Goal: Information Seeking & Learning: Learn about a topic

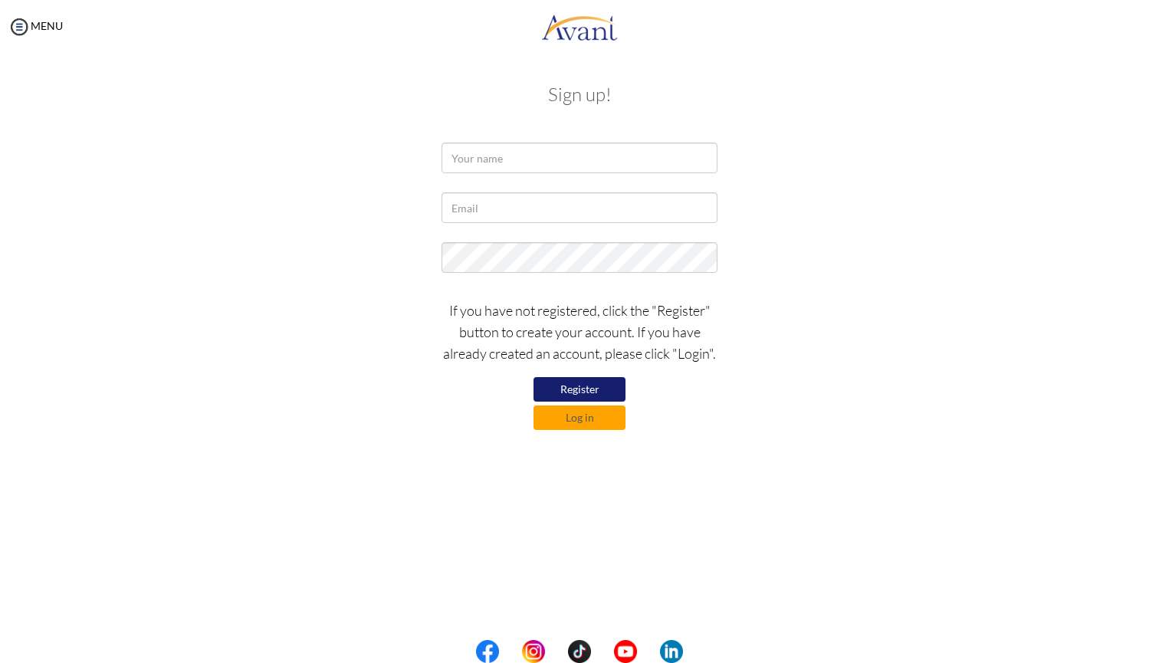
click at [579, 394] on button "Register" at bounding box center [579, 389] width 92 height 25
click at [575, 389] on button "Register" at bounding box center [579, 389] width 92 height 25
type input "[PERSON_NAME]"
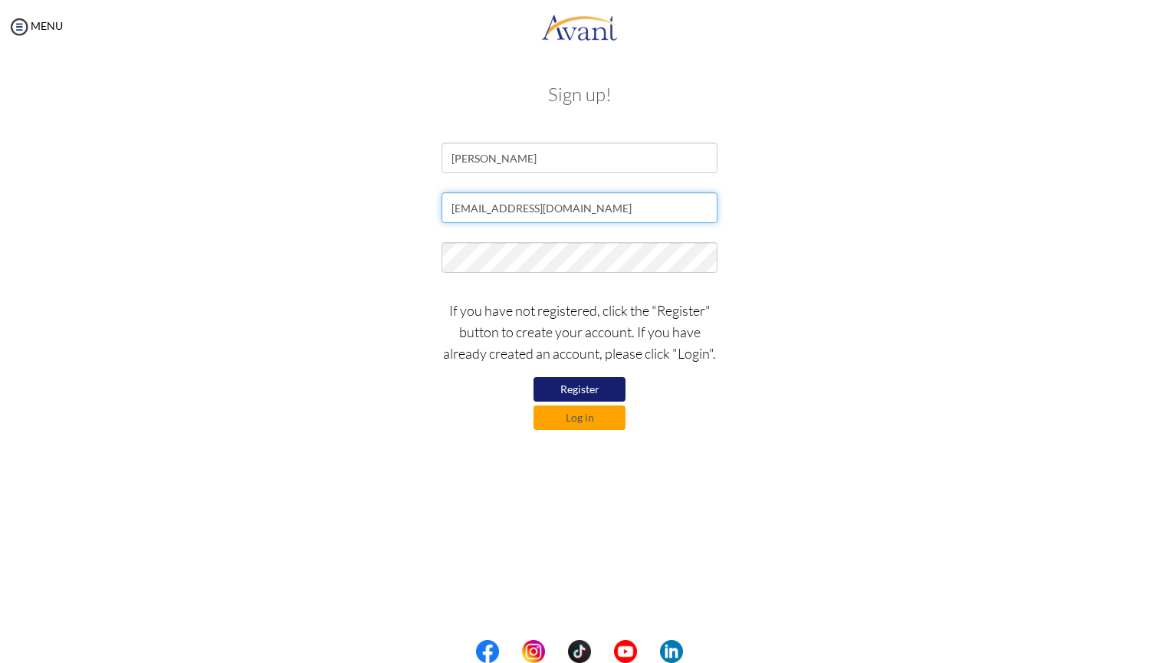
type input "[EMAIL_ADDRESS][DOMAIN_NAME]"
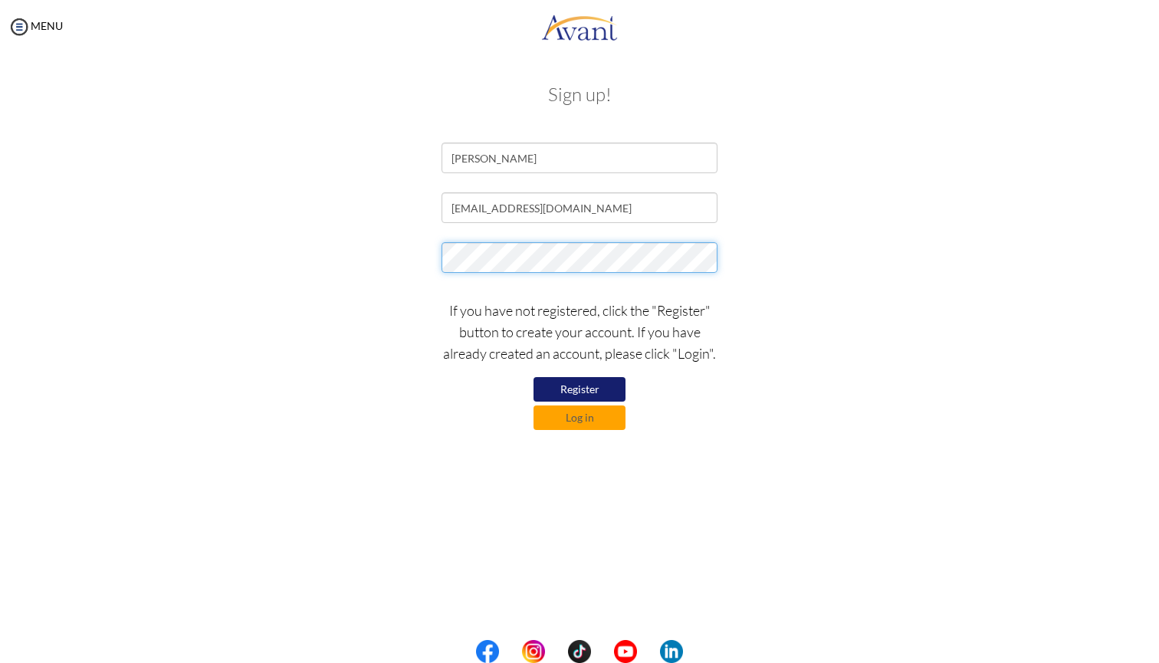
click at [381, 269] on div at bounding box center [579, 261] width 897 height 38
click at [407, 260] on div at bounding box center [579, 261] width 897 height 38
click at [573, 392] on button "Register" at bounding box center [579, 389] width 92 height 25
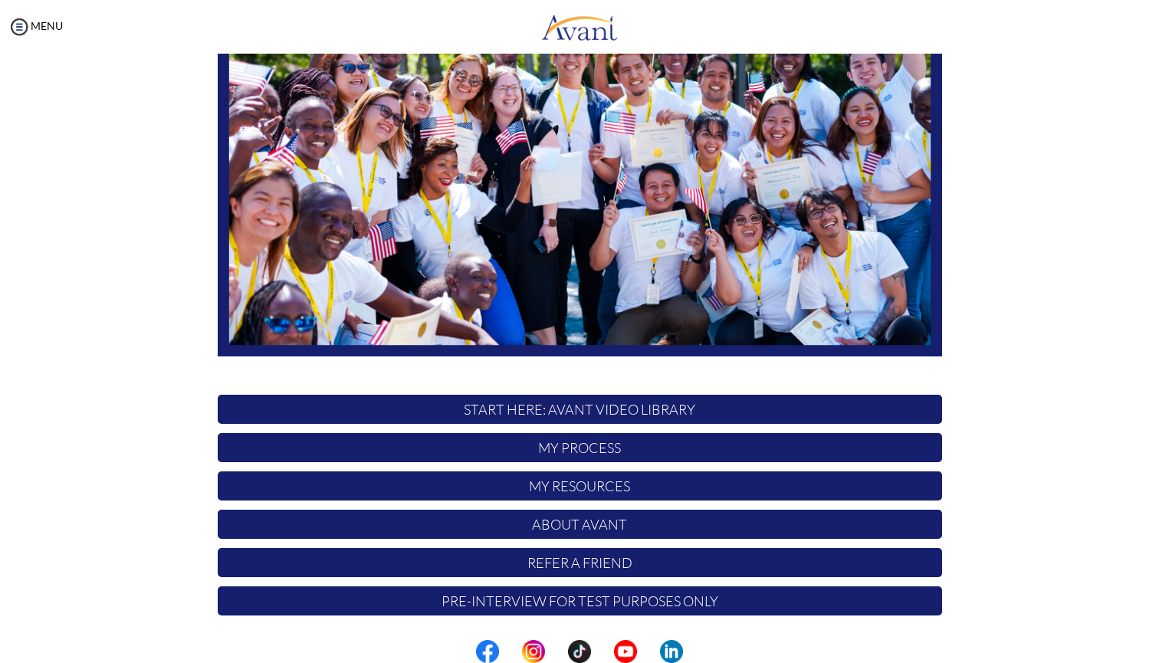
click at [567, 444] on p "My Process" at bounding box center [580, 447] width 724 height 29
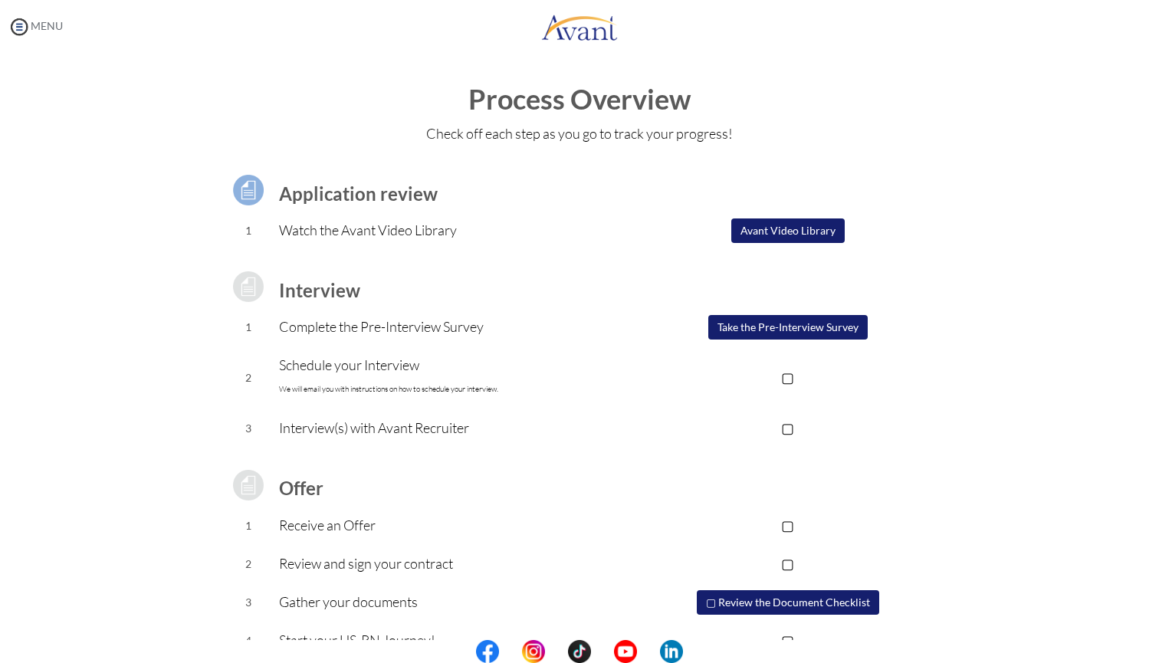
click at [34, 25] on link "MENU" at bounding box center [35, 25] width 55 height 13
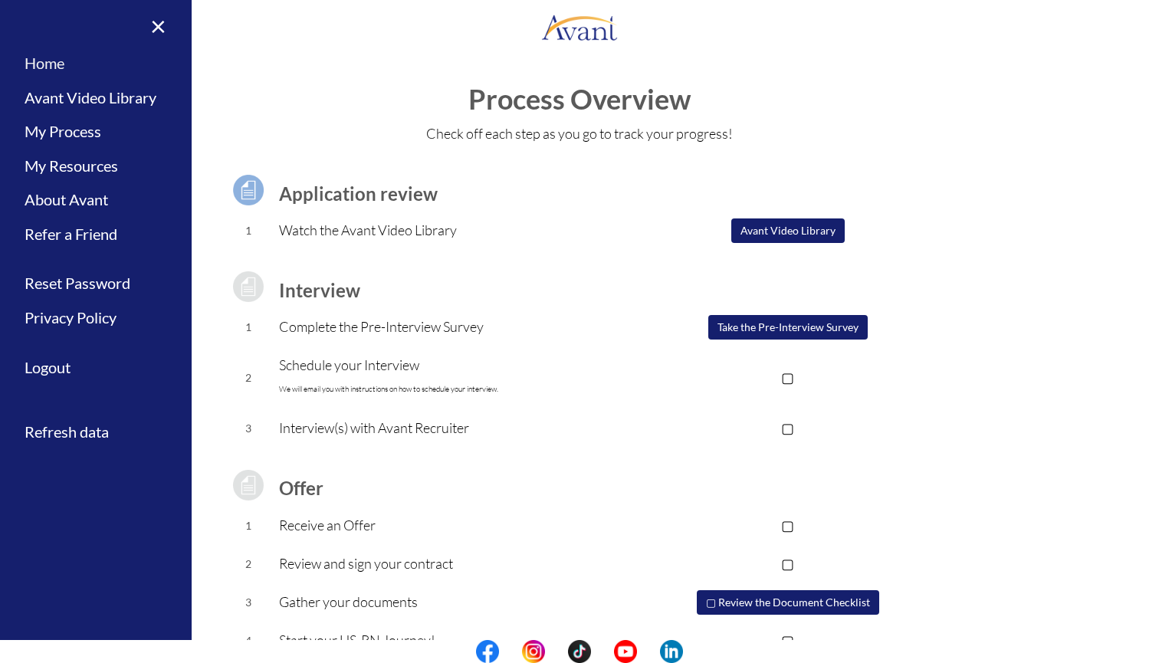
click at [67, 57] on link "Home" at bounding box center [96, 63] width 192 height 34
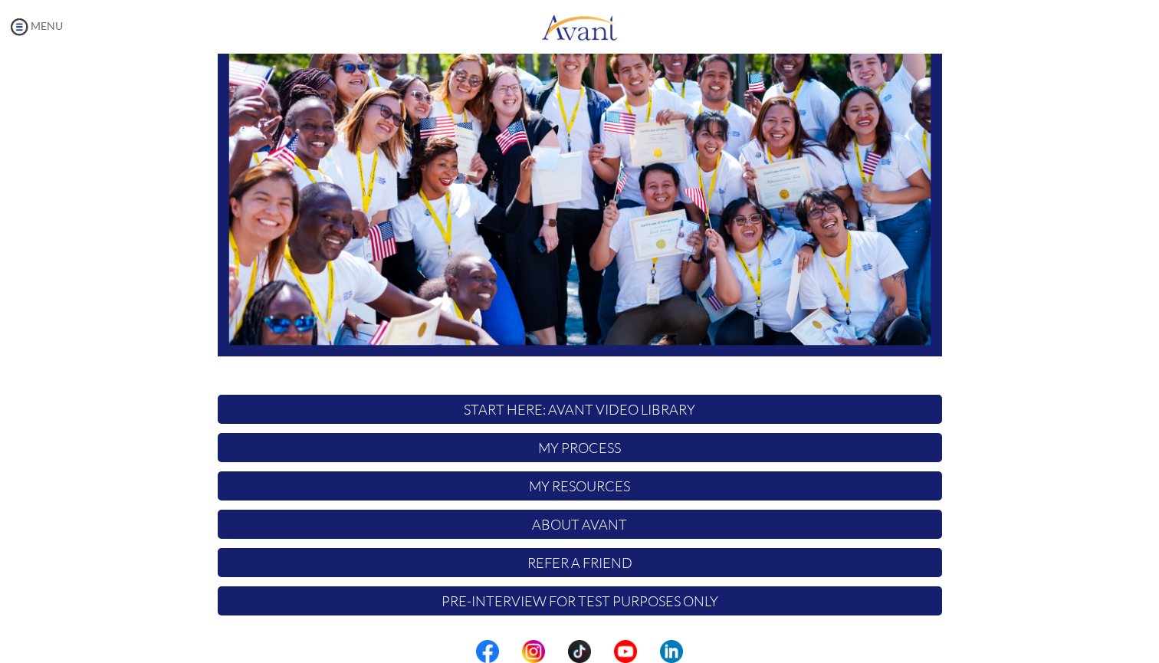
click at [28, 21] on img at bounding box center [19, 26] width 23 height 23
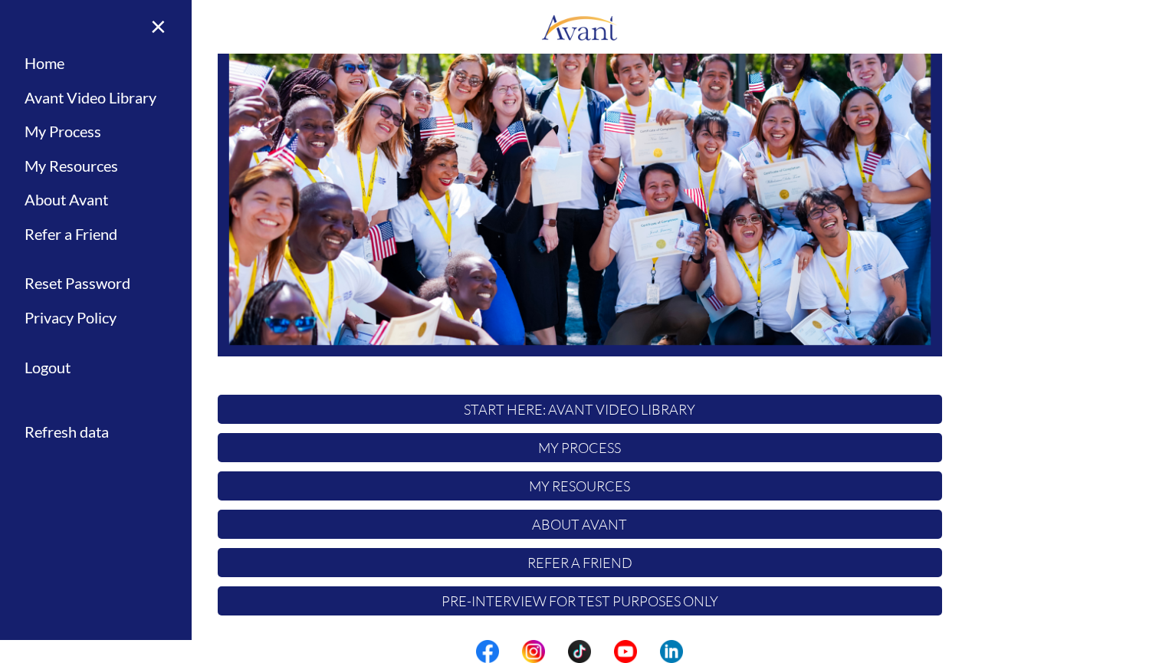
click at [355, 373] on div "Hi Shania ! START HERE: Avant Video Library My Process My Resources About Avant…" at bounding box center [579, 252] width 747 height 744
click at [539, 387] on div "Hi Shania ! START HERE: Avant Video Library My Process My Resources About Avant…" at bounding box center [579, 252] width 747 height 744
click at [552, 409] on p "START HERE: Avant Video Library" at bounding box center [580, 409] width 724 height 29
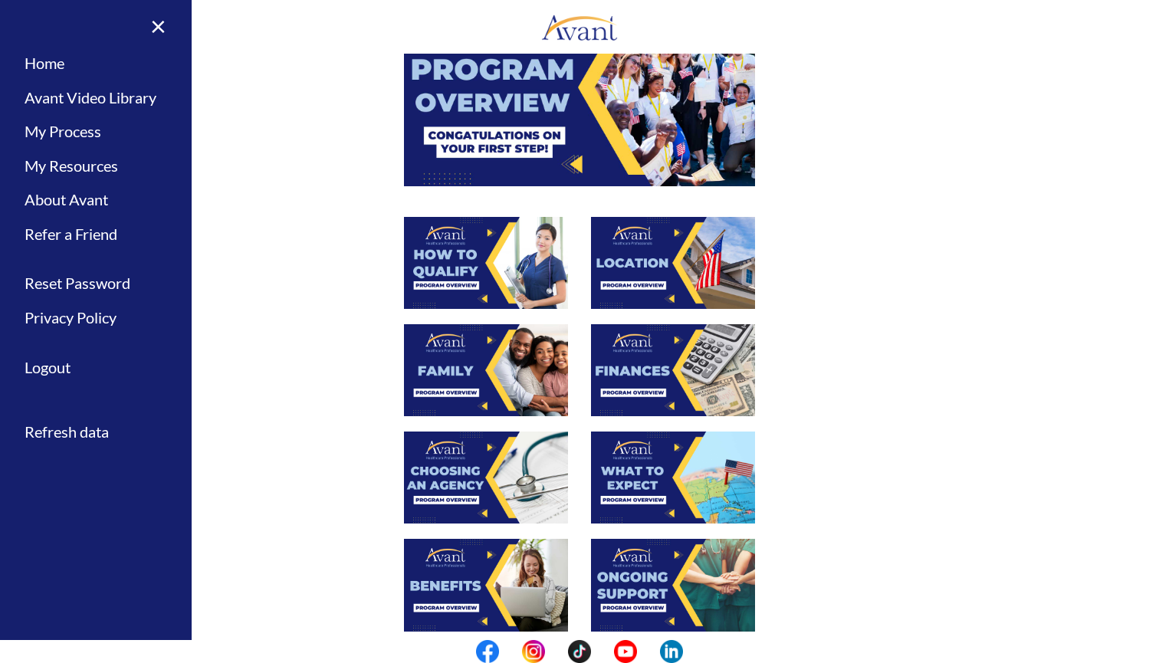
scroll to position [165, 0]
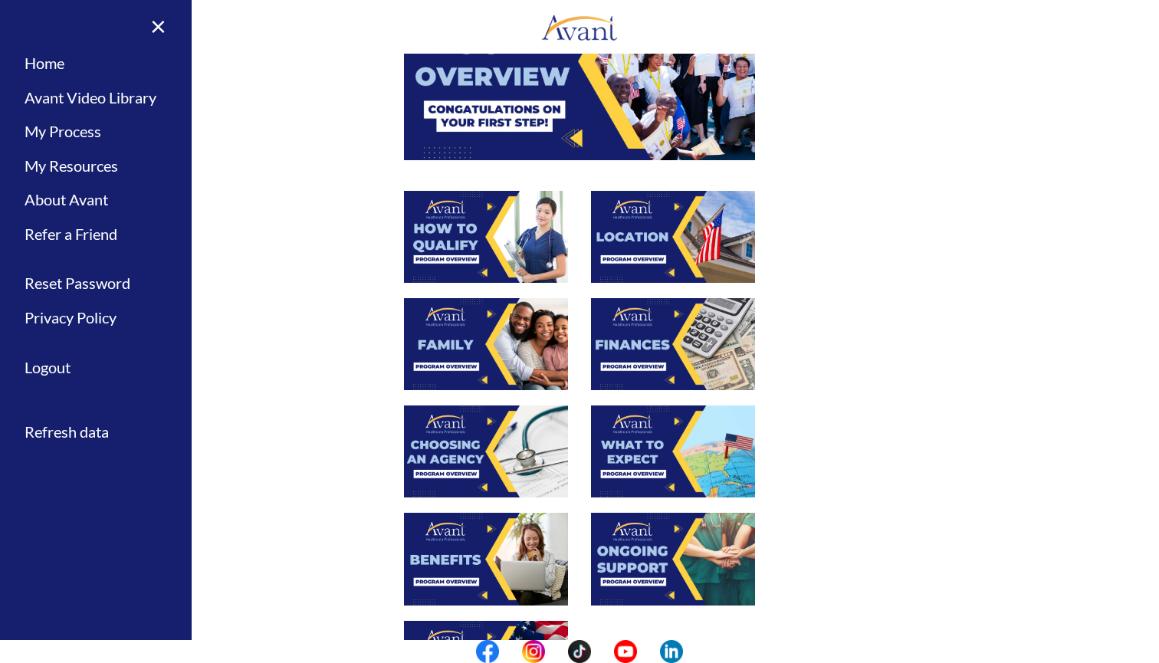
click at [634, 260] on img at bounding box center [673, 237] width 164 height 92
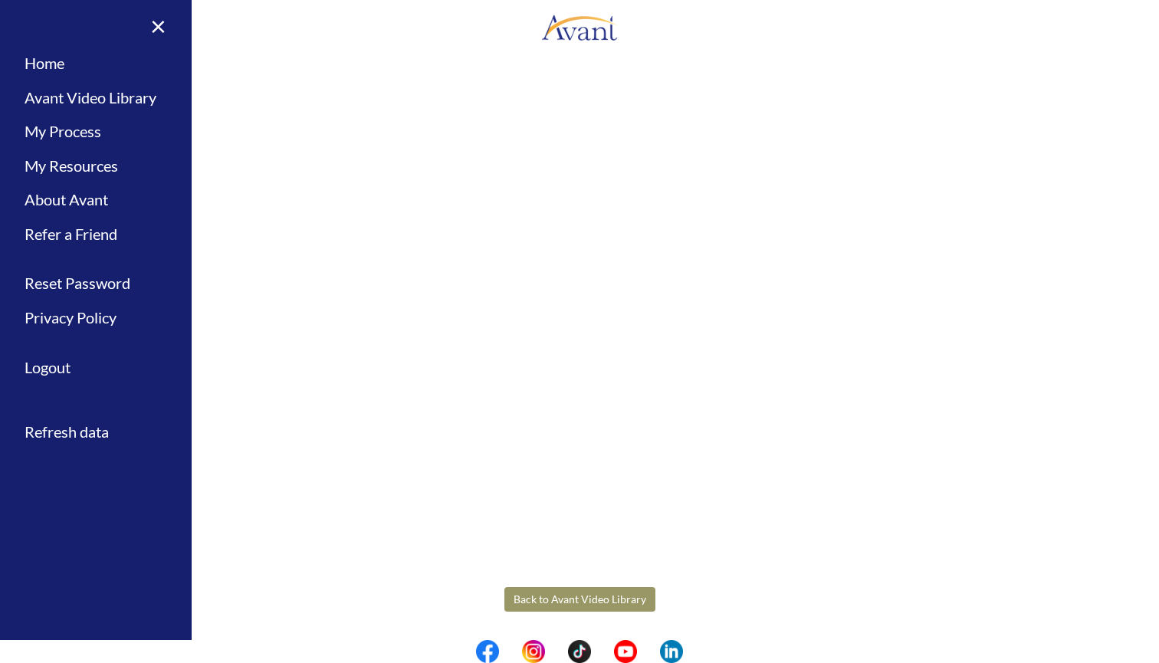
scroll to position [90, 0]
click at [166, 24] on body "Maintenance break. Please come back in 2 hours. MENU My Status What is the next…" at bounding box center [579, 331] width 1159 height 663
click at [153, 25] on link "×" at bounding box center [149, 25] width 47 height 51
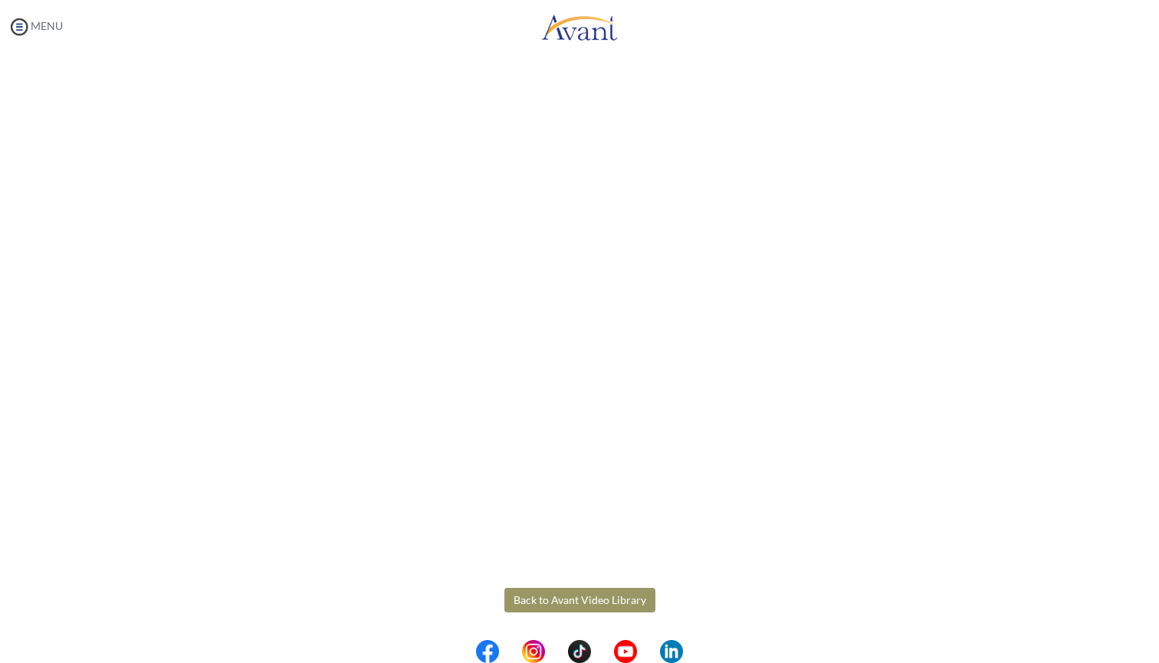
click at [19, 28] on img at bounding box center [19, 26] width 23 height 23
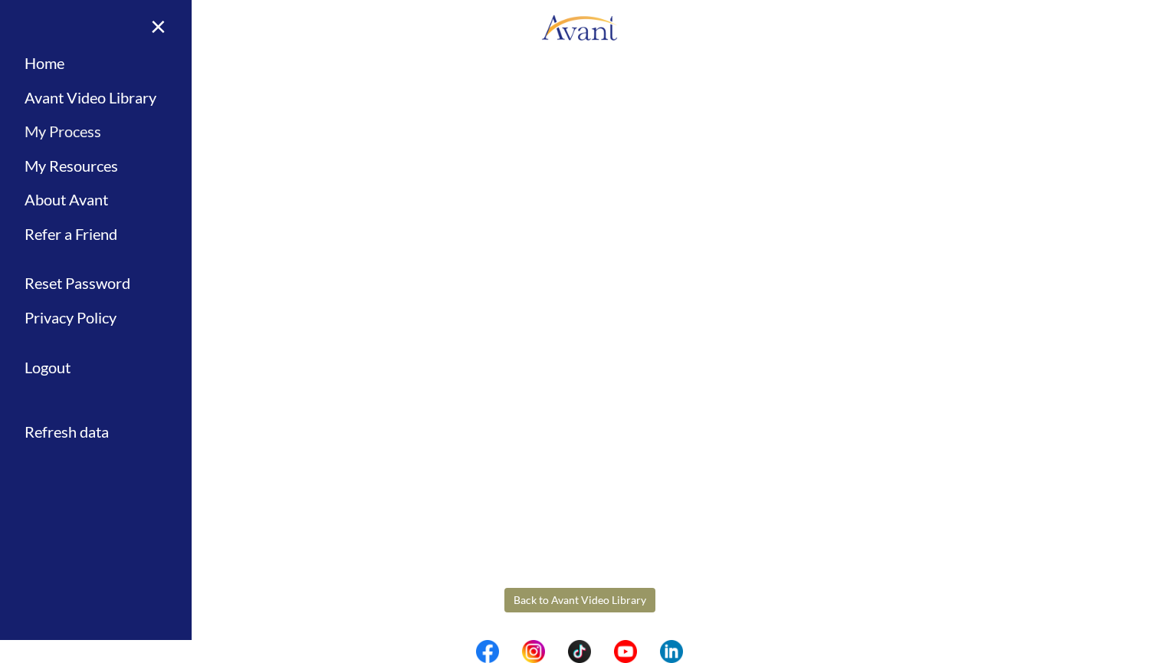
click at [91, 136] on link "My Process" at bounding box center [96, 131] width 192 height 34
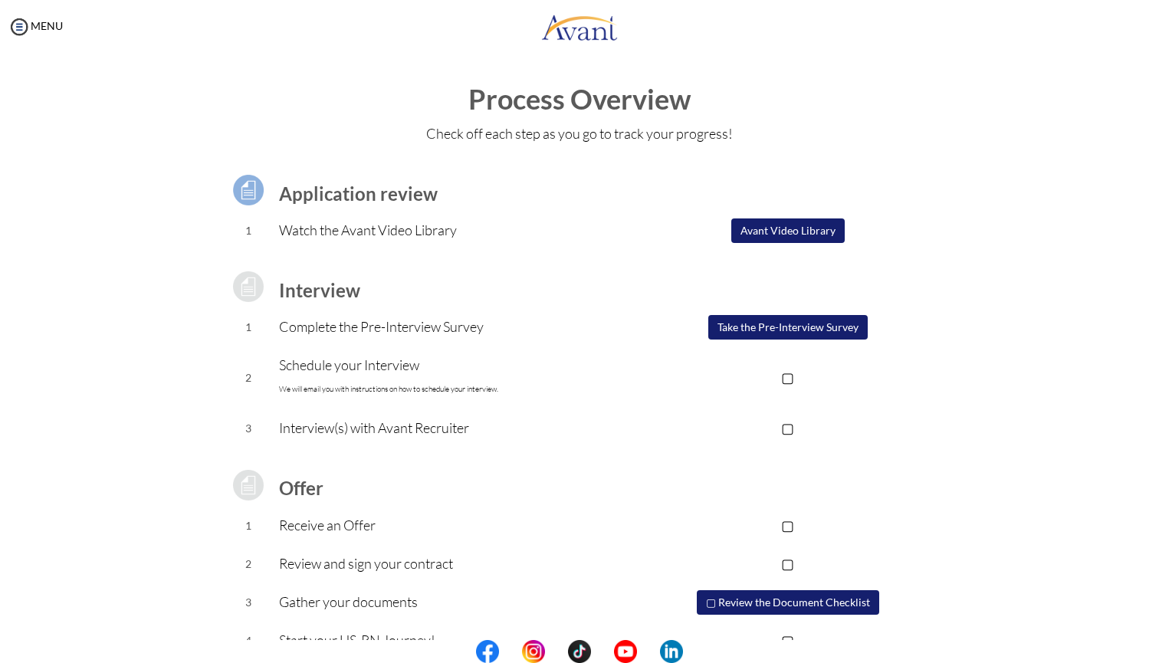
click at [807, 225] on button "Avant Video Library" at bounding box center [787, 230] width 113 height 25
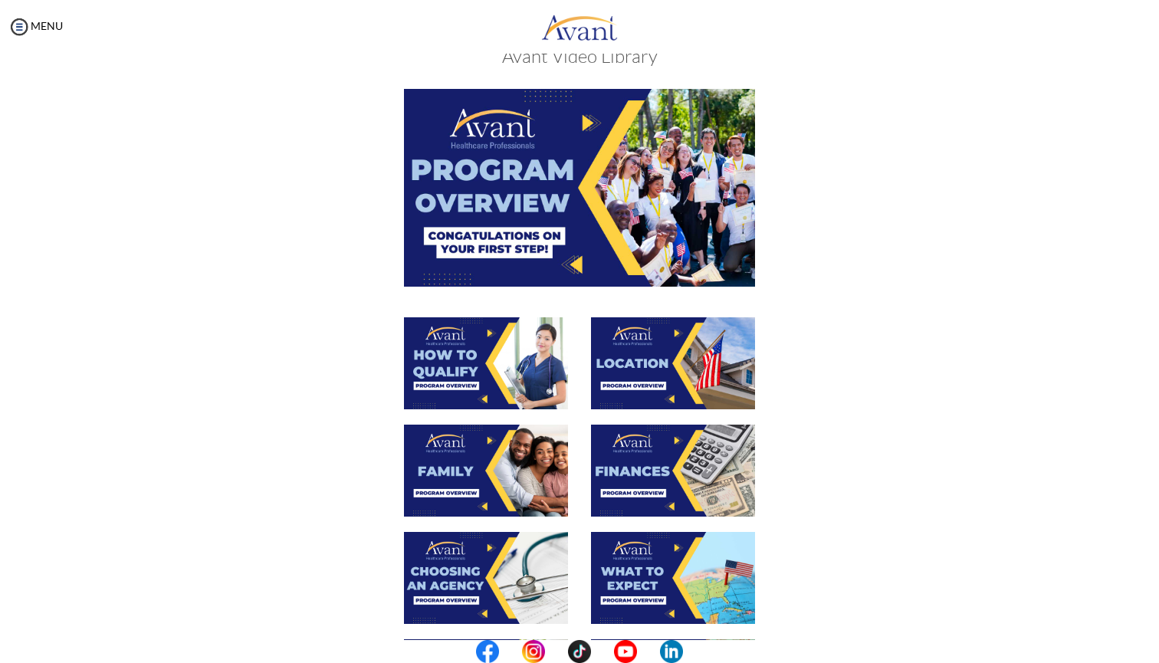
scroll to position [32, 0]
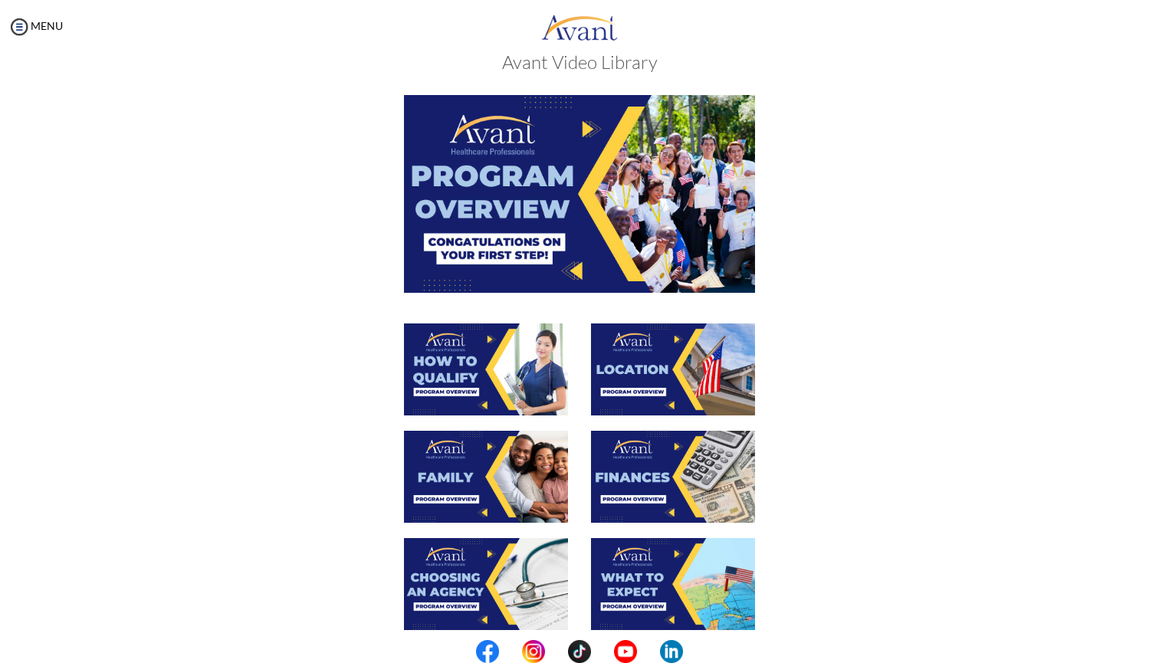
click at [540, 176] on img at bounding box center [579, 193] width 351 height 197
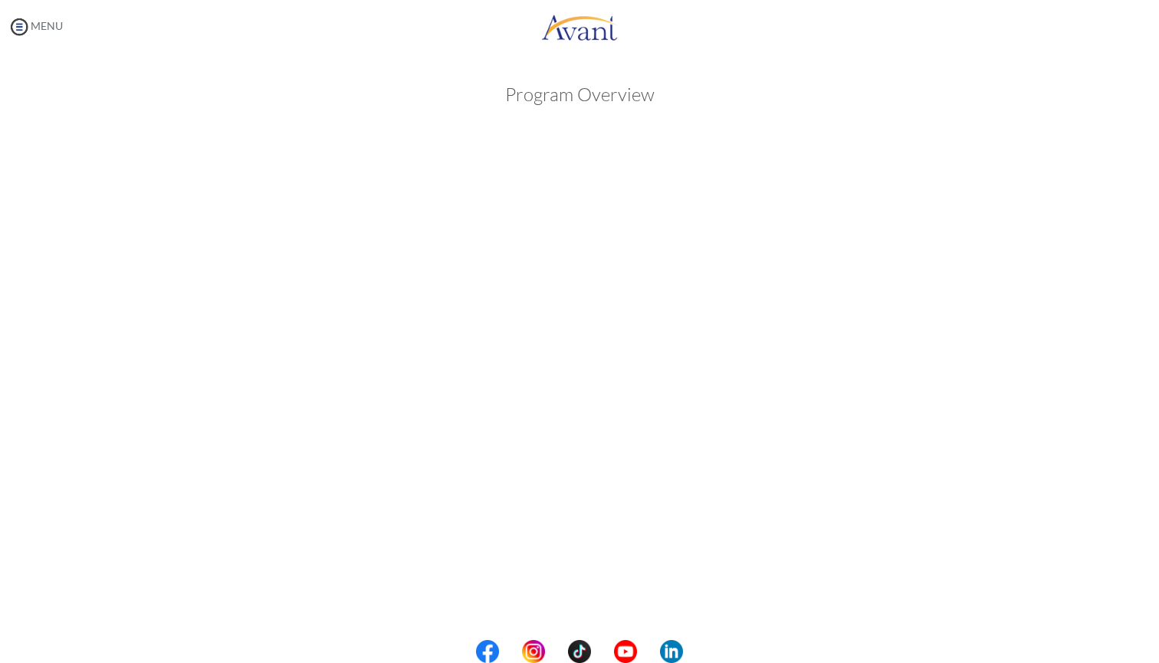
click at [21, 28] on body "Maintenance break. Please come back in 2 hours. MENU My Status What is the next…" at bounding box center [579, 331] width 1159 height 663
click at [21, 28] on img at bounding box center [19, 26] width 23 height 23
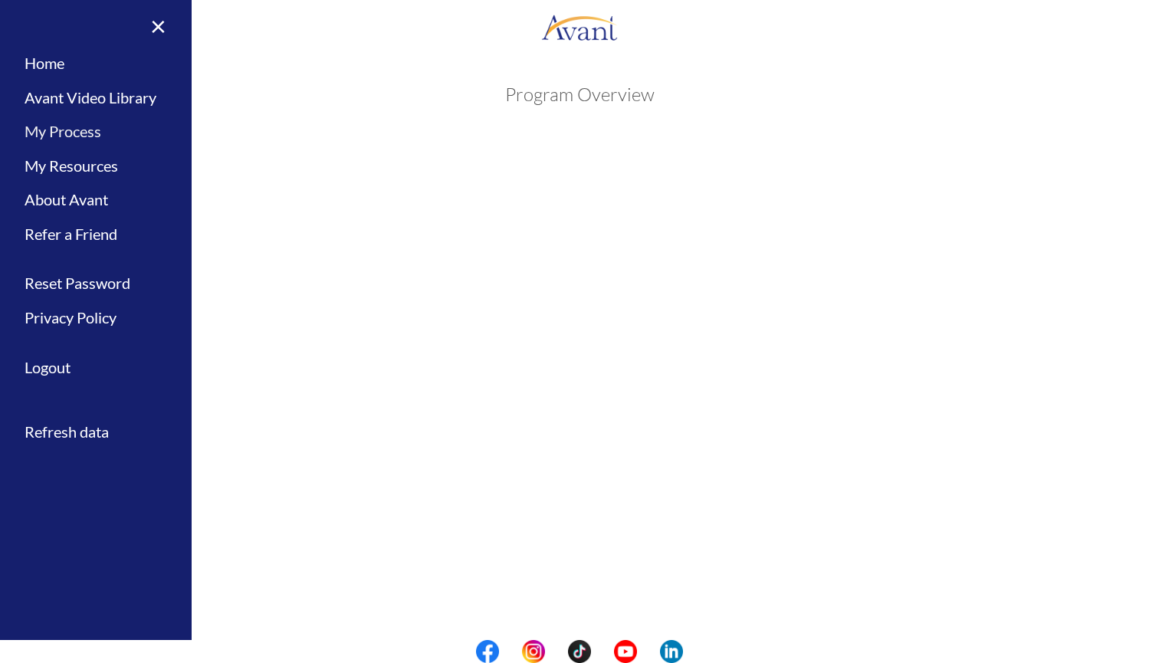
click at [92, 133] on link "My Process" at bounding box center [96, 131] width 192 height 34
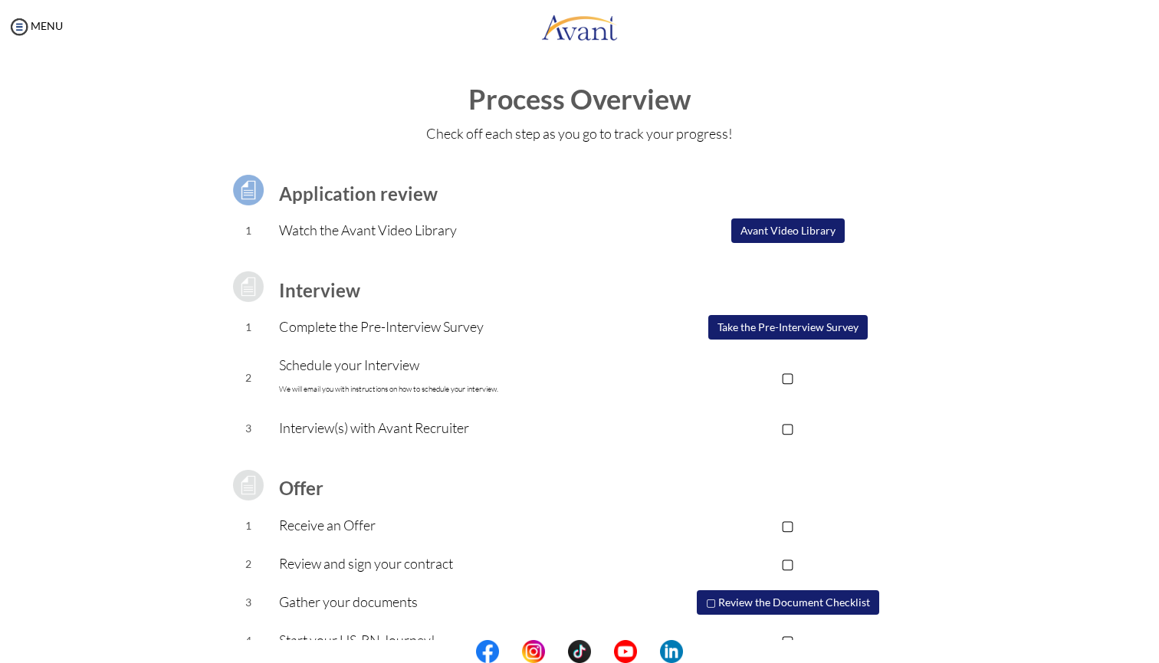
click at [770, 234] on button "Avant Video Library" at bounding box center [787, 230] width 113 height 25
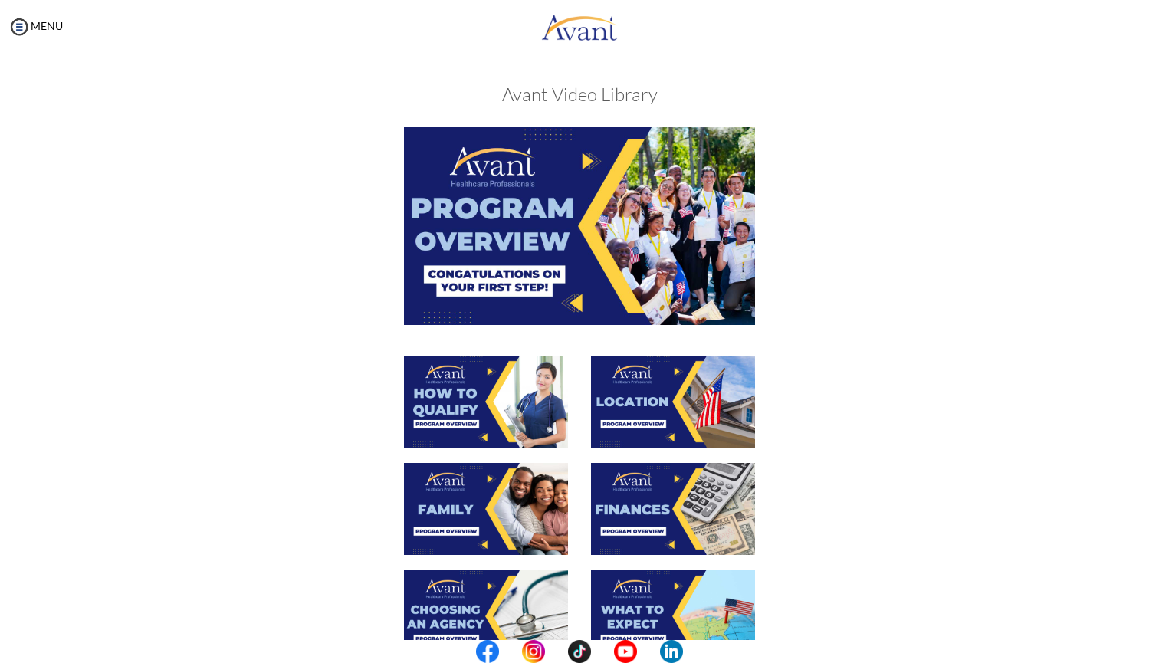
click at [477, 408] on img at bounding box center [486, 402] width 164 height 92
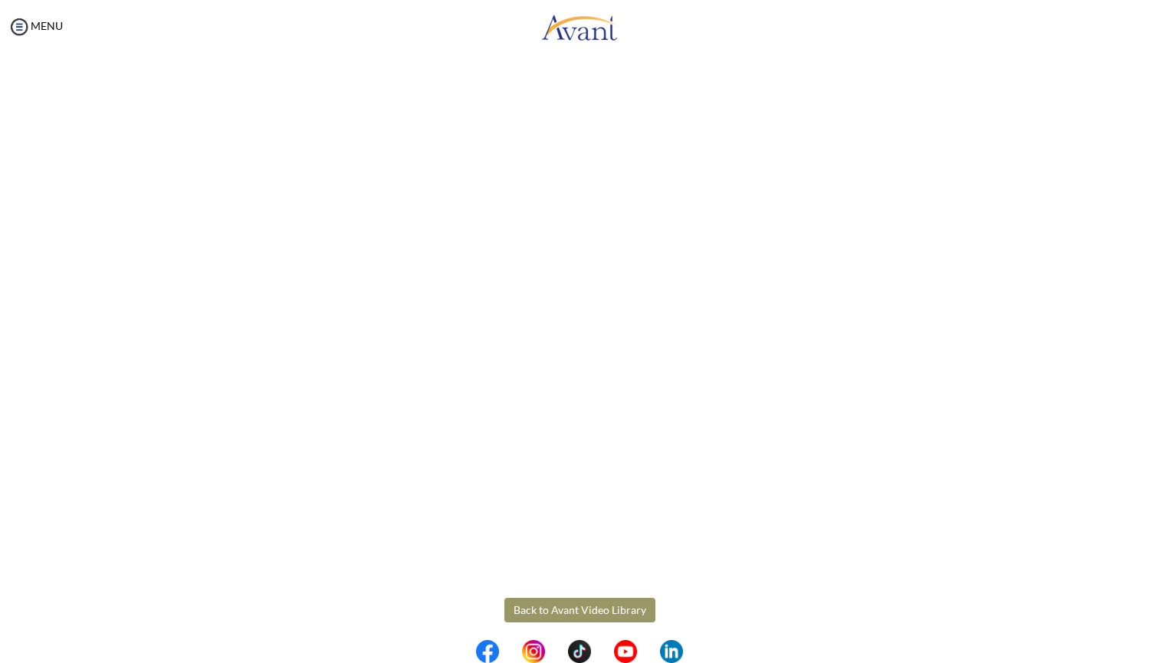
scroll to position [82, 0]
click at [621, 608] on body "Maintenance break. Please come back in 2 hours. MENU My Status What is the next…" at bounding box center [579, 331] width 1159 height 663
click at [621, 608] on button "Back to Avant Video Library" at bounding box center [579, 608] width 151 height 25
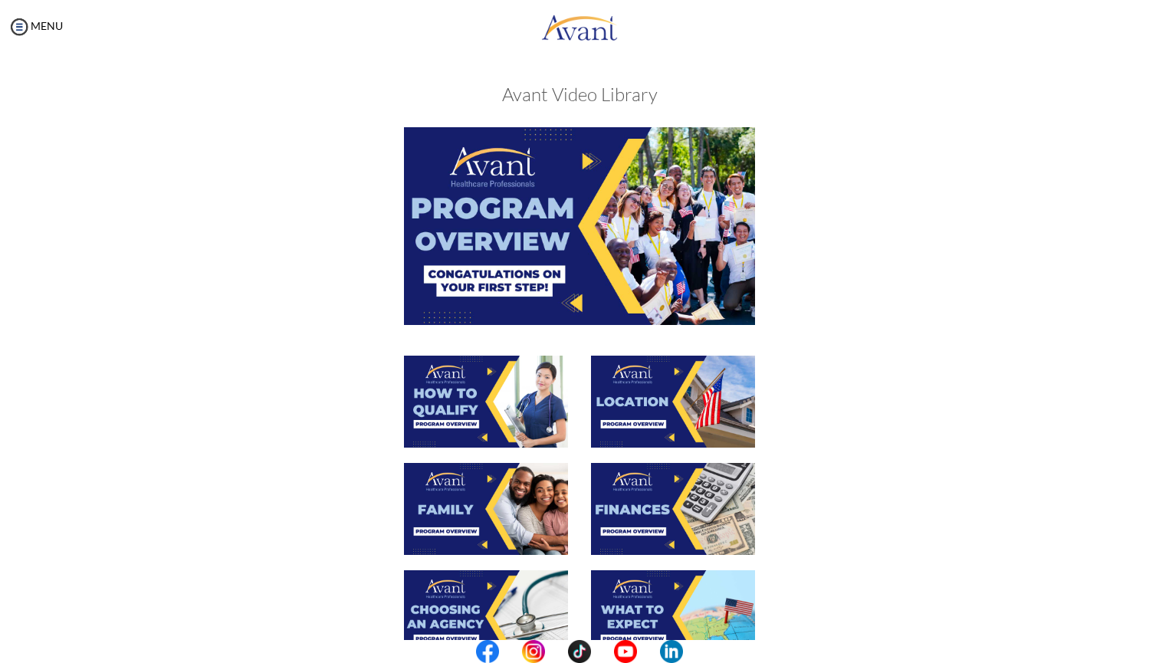
click at [427, 417] on img at bounding box center [486, 402] width 164 height 92
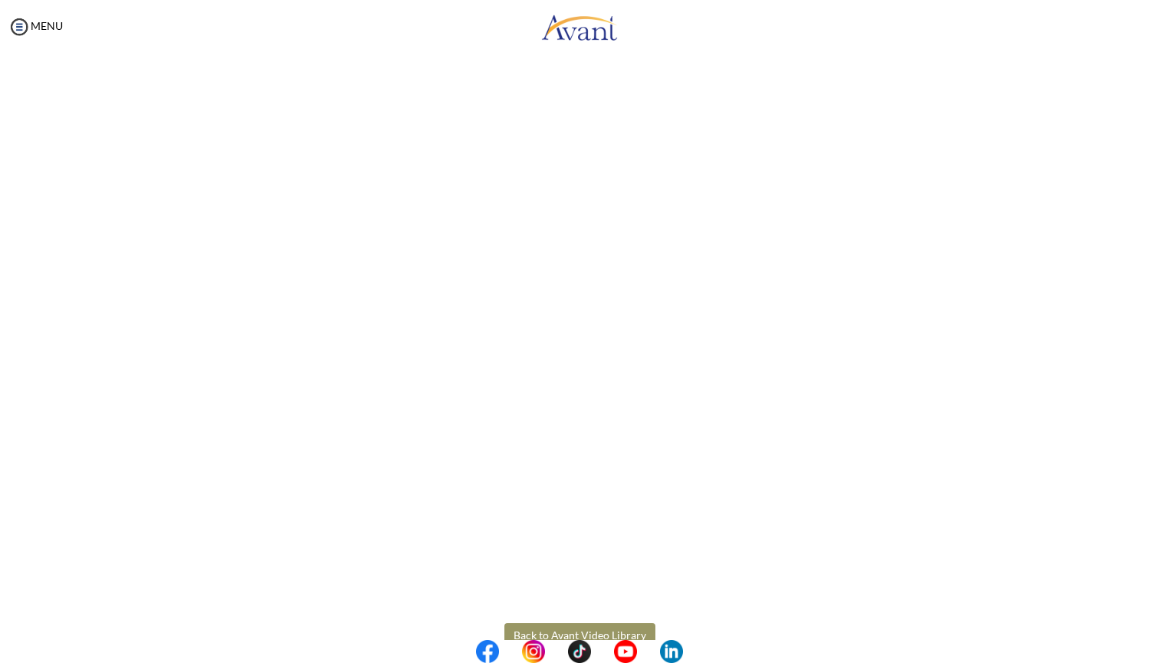
scroll to position [54, 0]
click at [639, 631] on body "Maintenance break. Please come back in 2 hours. MENU My Status What is the next…" at bounding box center [579, 331] width 1159 height 663
click at [604, 633] on button "Back to Avant Video Library" at bounding box center [579, 636] width 151 height 25
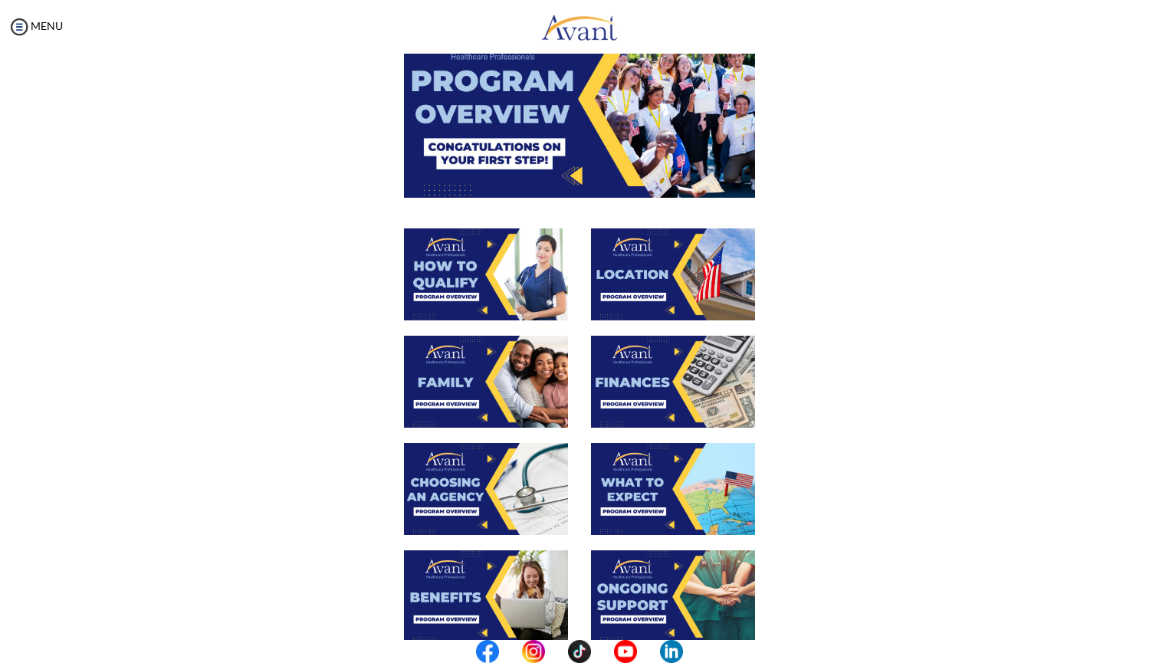
scroll to position [134, 0]
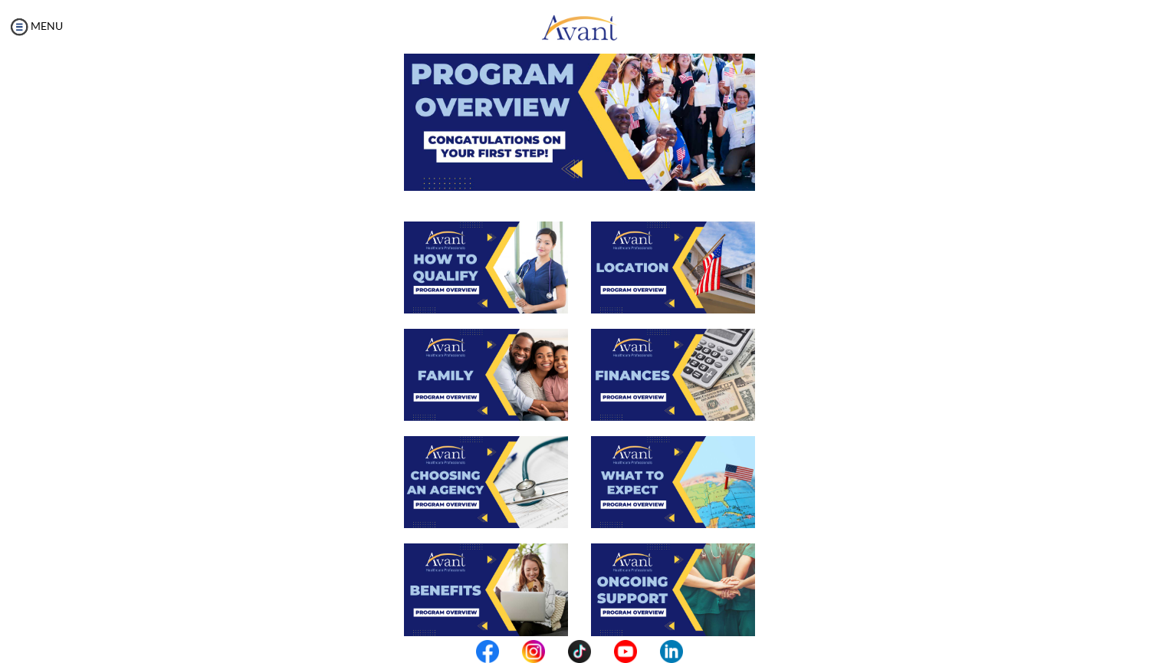
click at [463, 359] on img at bounding box center [486, 375] width 164 height 92
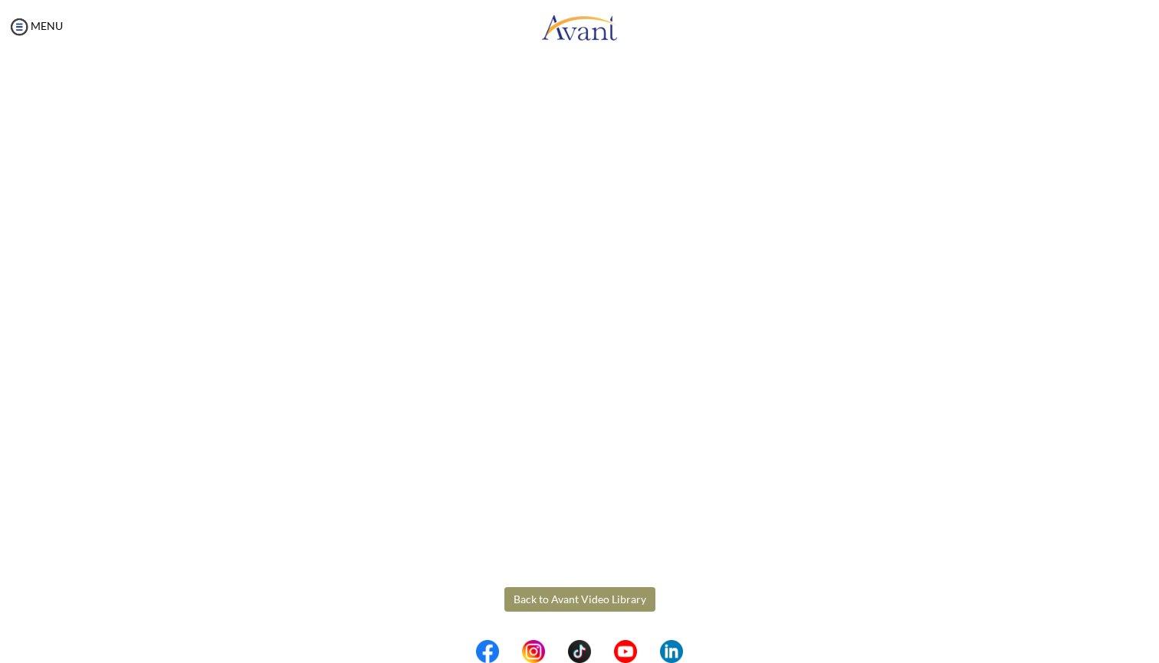
scroll to position [254, 0]
click at [595, 603] on body "Maintenance break. Please come back in 2 hours. MENU My Status What is the next…" at bounding box center [579, 331] width 1159 height 663
click at [595, 603] on button "Back to Avant Video Library" at bounding box center [579, 599] width 151 height 25
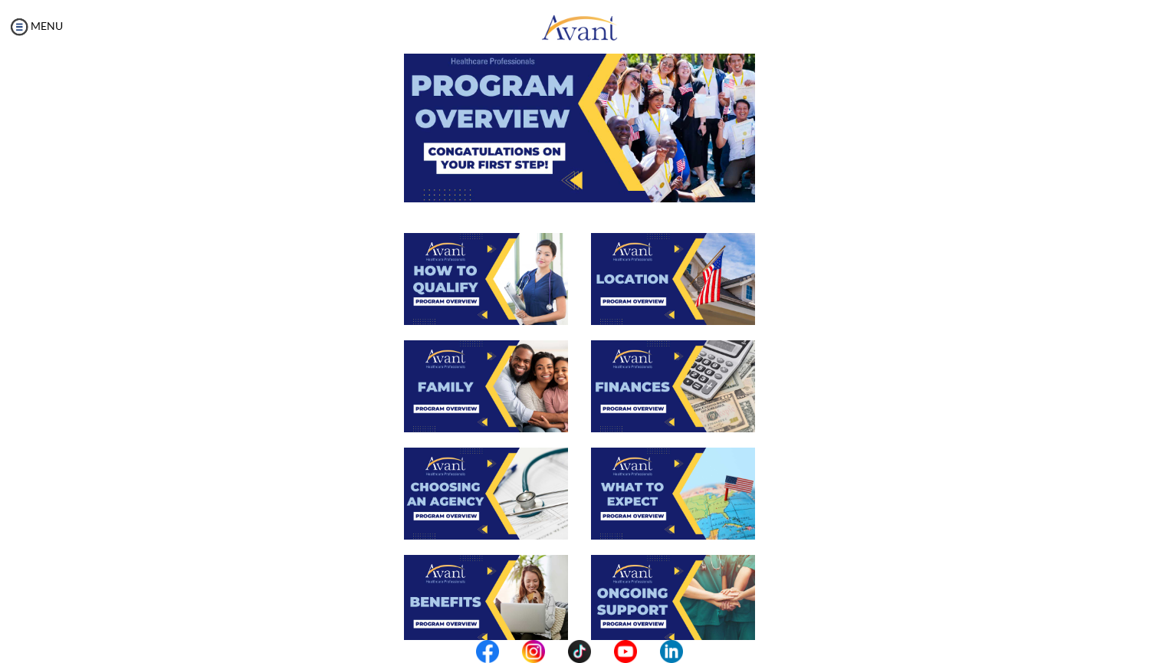
scroll to position [141, 0]
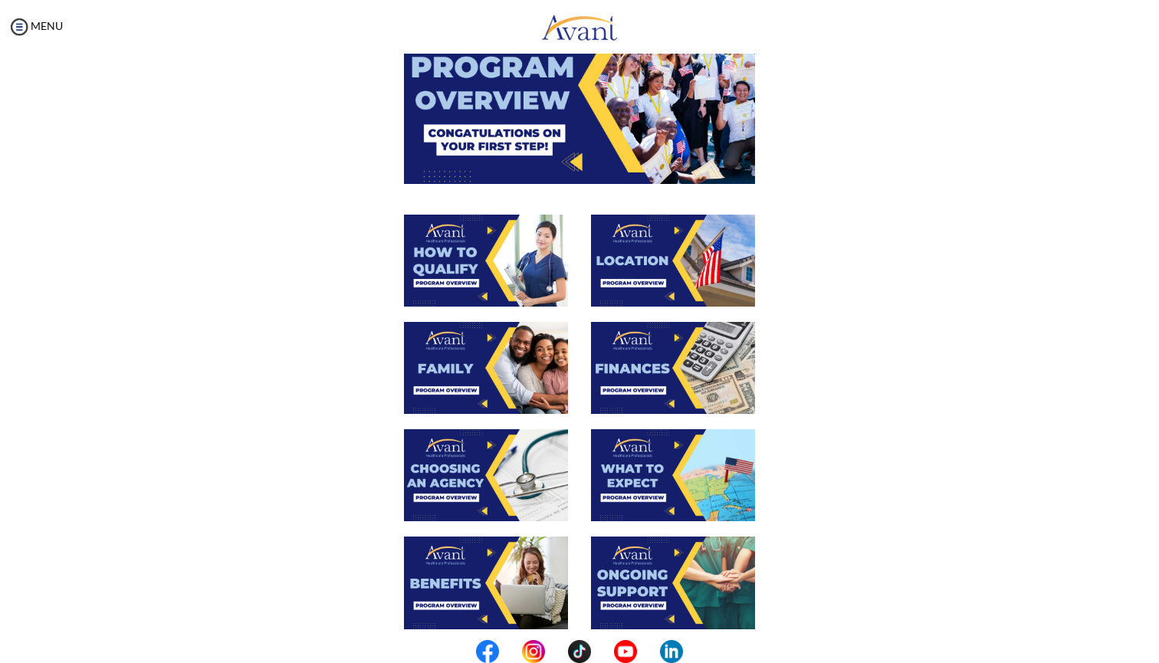
click at [645, 379] on img at bounding box center [673, 368] width 164 height 92
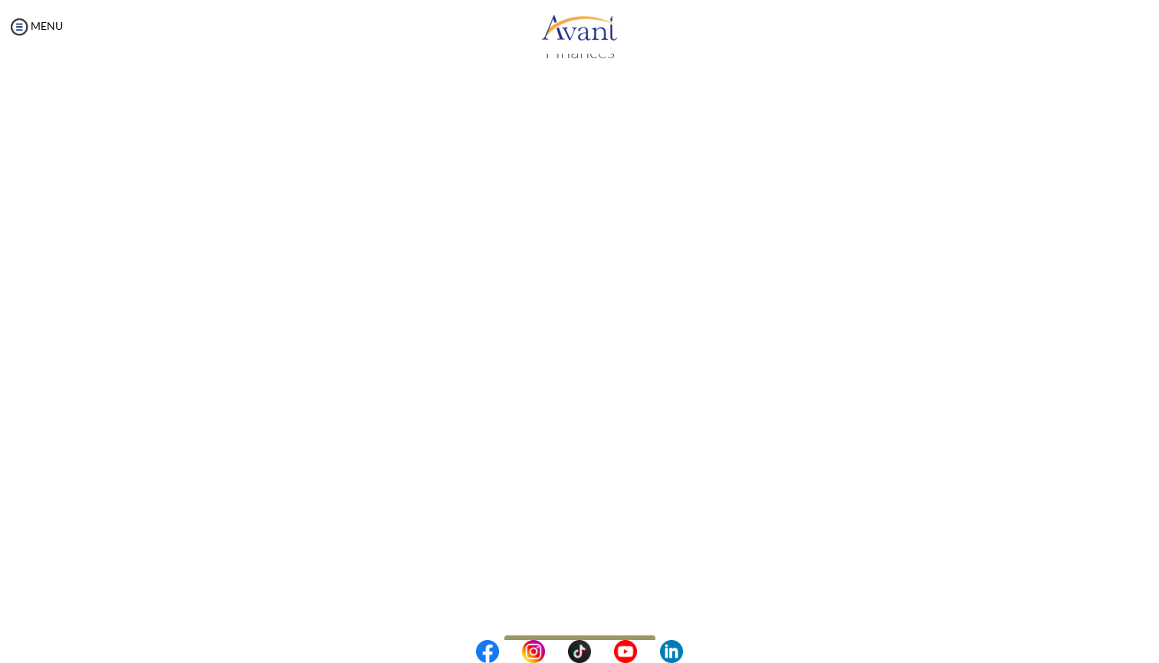
scroll to position [69, 0]
click at [605, 628] on body "Maintenance break. Please come back in 2 hours. MENU My Status What is the next…" at bounding box center [579, 331] width 1159 height 663
click at [587, 618] on button "Back to Avant Video Library" at bounding box center [579, 621] width 151 height 25
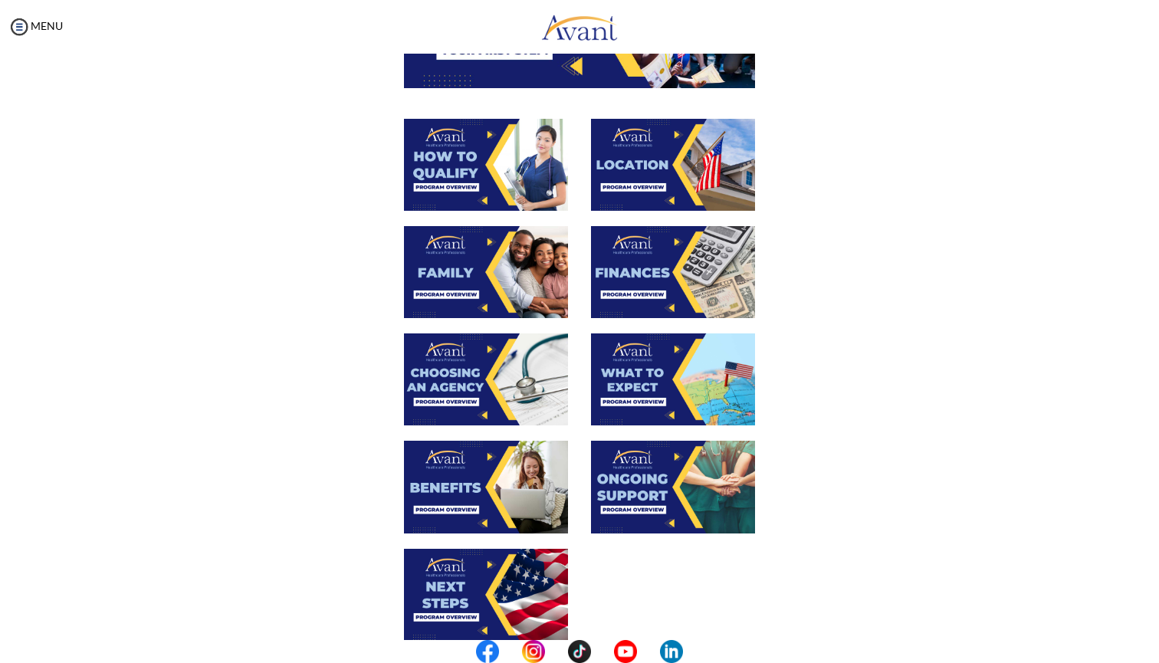
scroll to position [238, 0]
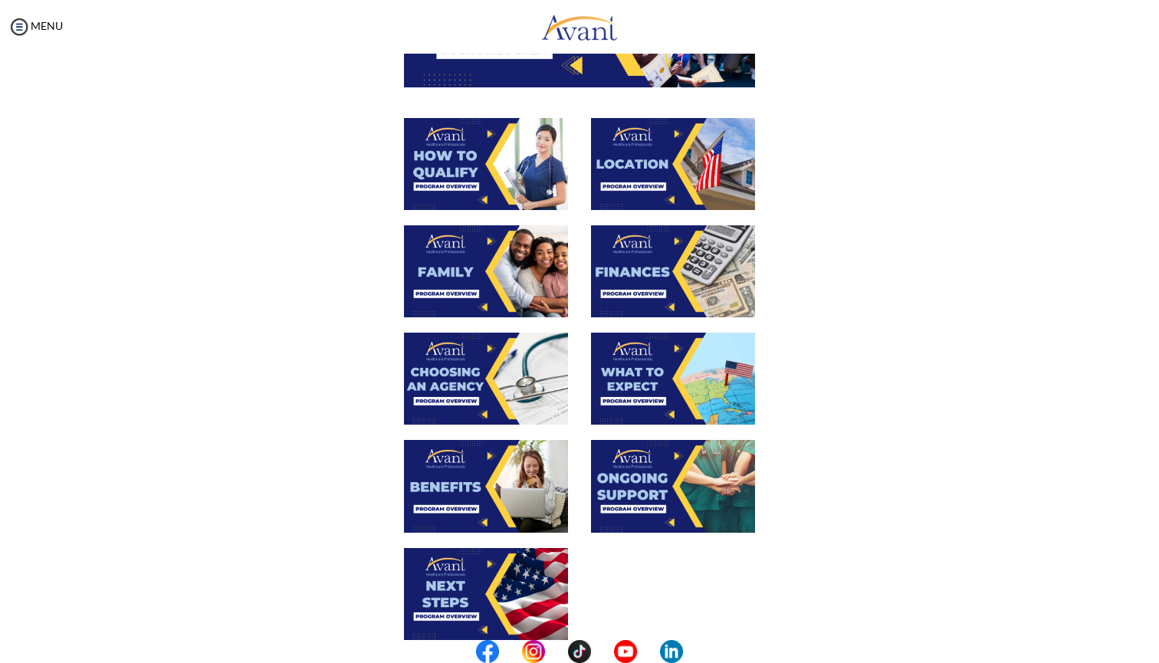
click at [466, 395] on img at bounding box center [486, 379] width 164 height 92
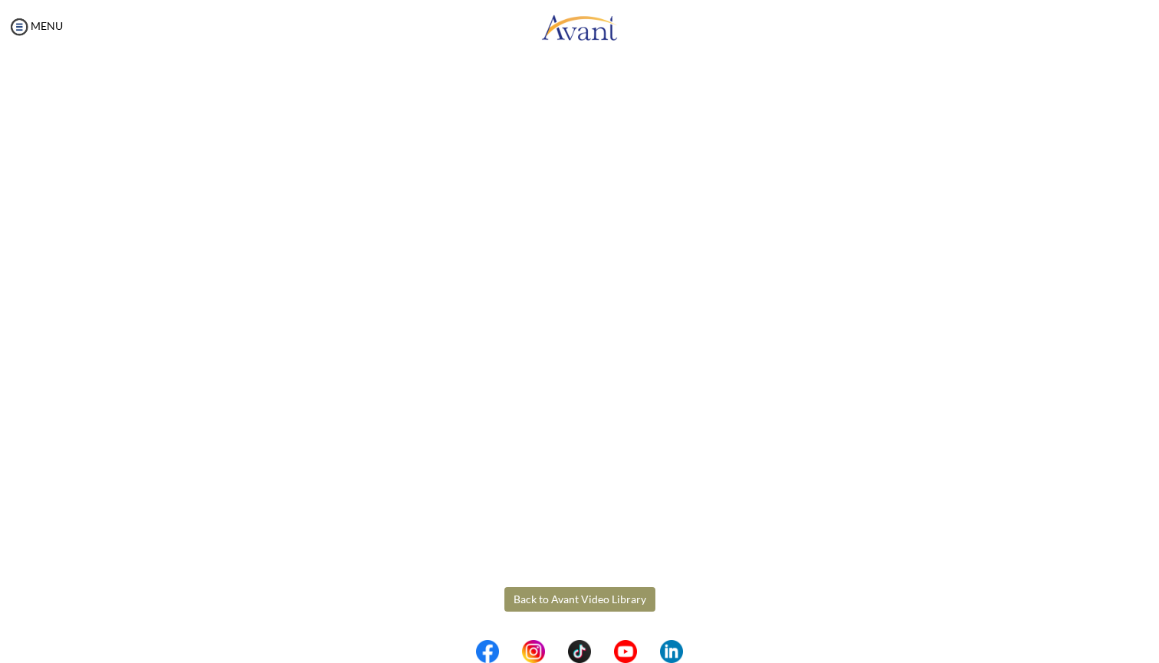
scroll to position [254, 0]
click at [618, 607] on body "Maintenance break. Please come back in 2 hours. MENU My Status What is the next…" at bounding box center [579, 331] width 1159 height 663
click at [610, 598] on button "Back to Avant Video Library" at bounding box center [579, 599] width 151 height 25
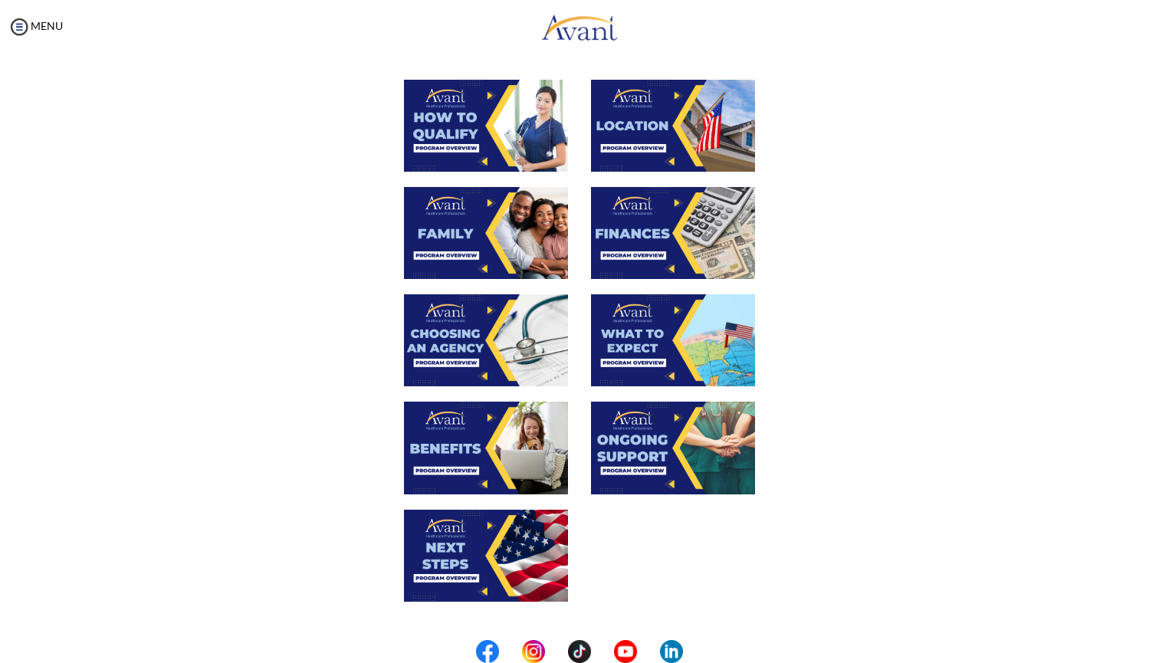
scroll to position [297, 0]
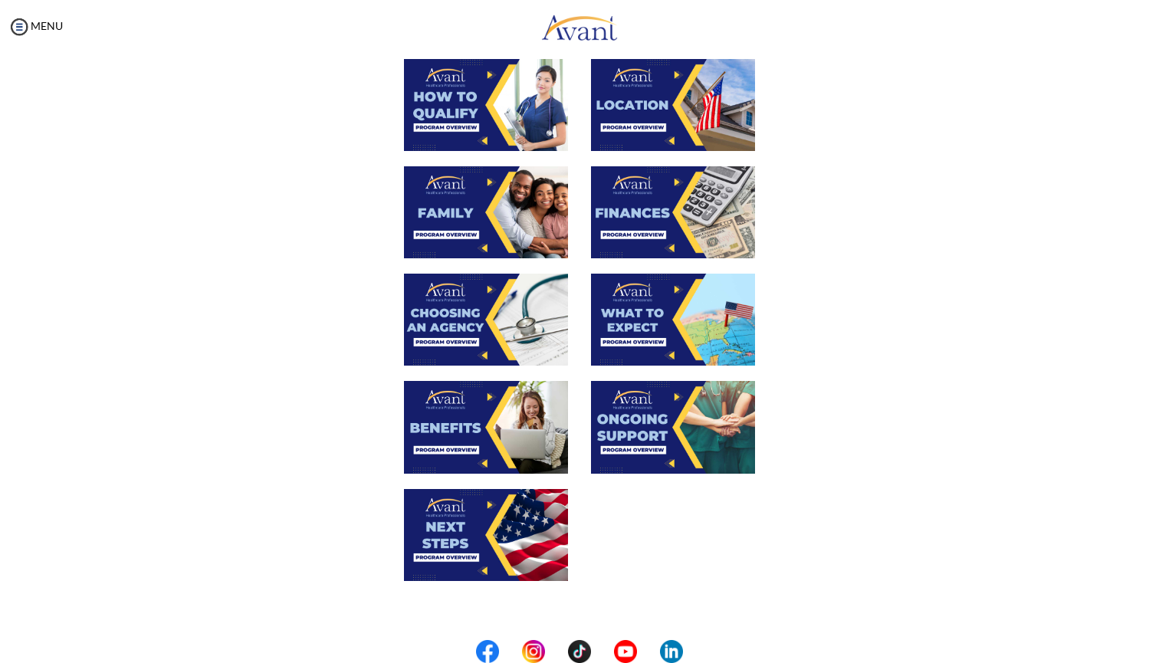
click at [486, 461] on img at bounding box center [486, 427] width 164 height 92
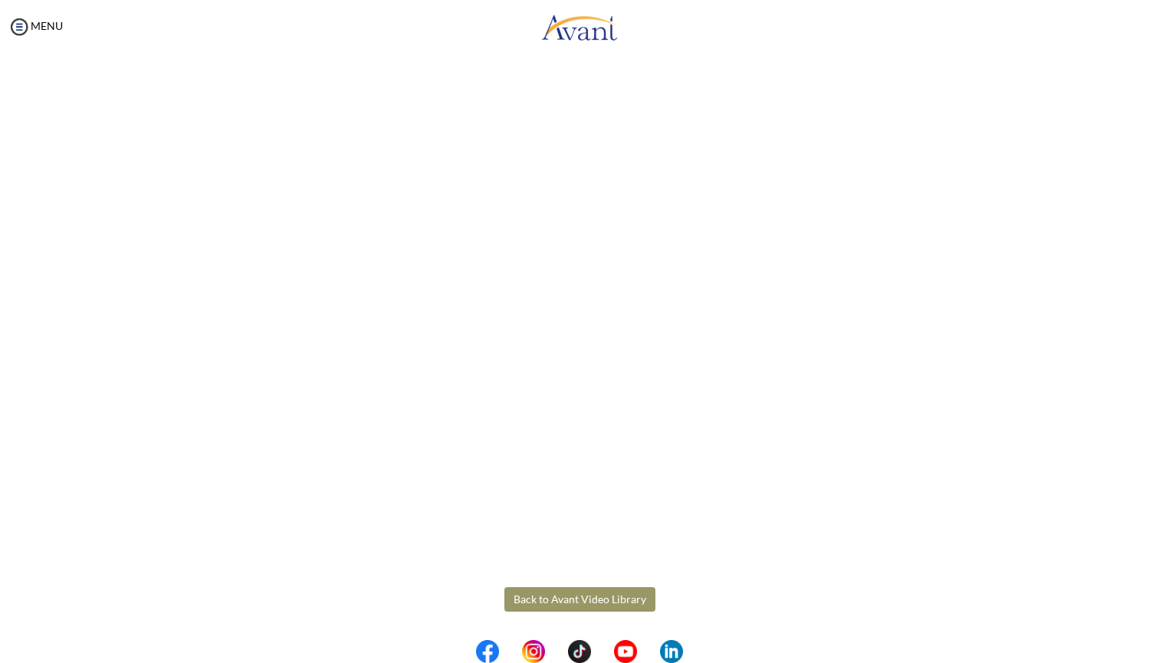
scroll to position [254, 0]
click at [586, 605] on body "Maintenance break. Please come back in 2 hours. MENU My Status What is the next…" at bounding box center [579, 331] width 1159 height 663
click at [587, 604] on button "Back to Avant Video Library" at bounding box center [579, 599] width 151 height 25
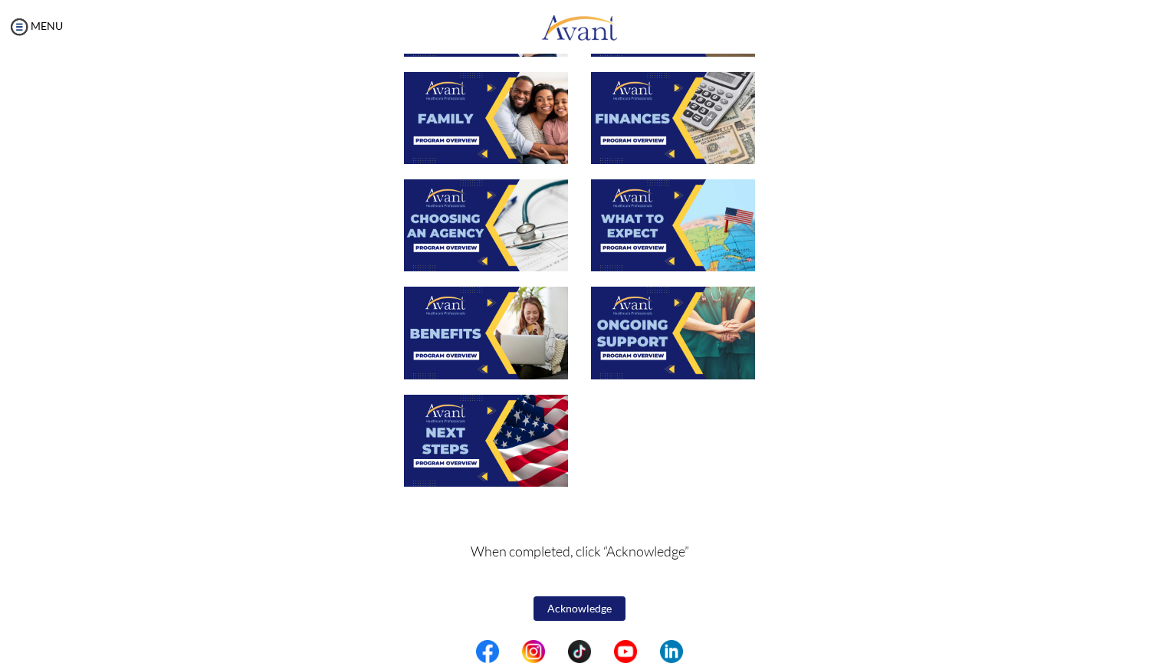
scroll to position [0, 0]
click at [462, 448] on img at bounding box center [486, 441] width 164 height 92
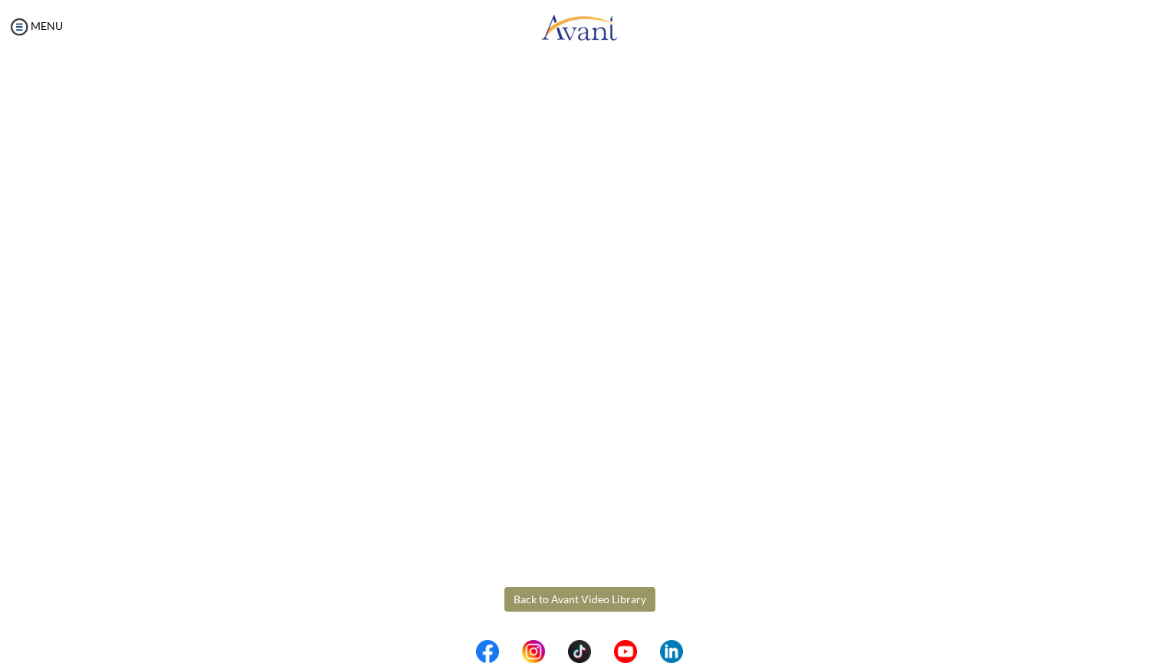
scroll to position [254, 0]
click at [569, 593] on body "Maintenance break. Please come back in 2 hours. MENU My Status What is the next…" at bounding box center [579, 331] width 1159 height 663
